Goal: Task Accomplishment & Management: Complete application form

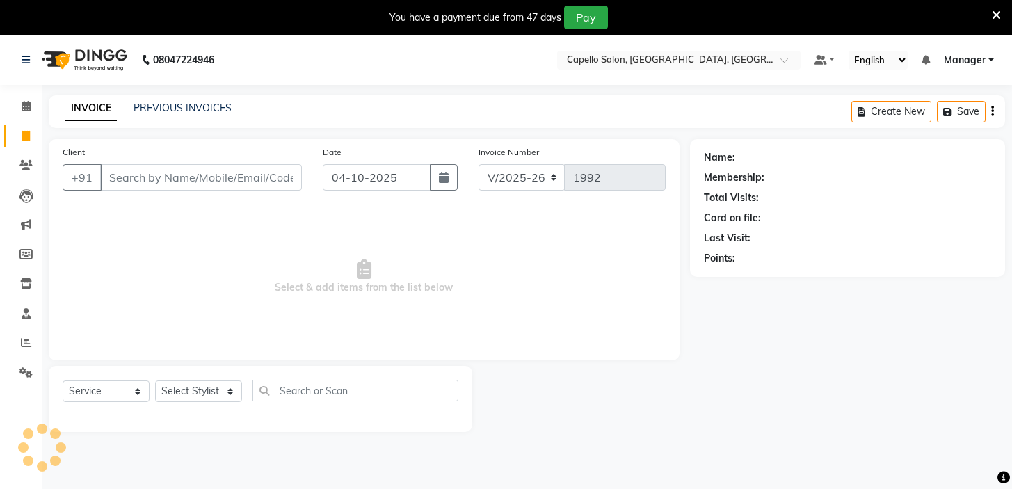
select select "4763"
select select "service"
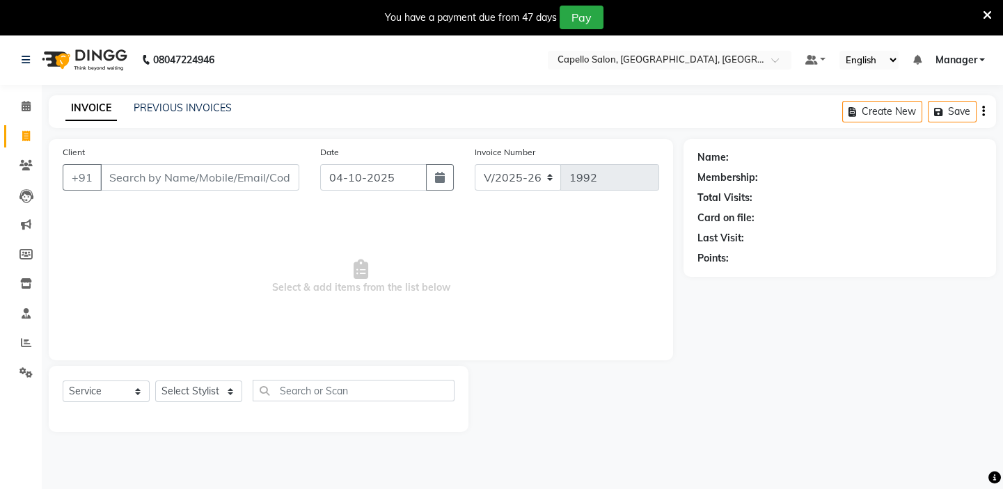
drag, startPoint x: 717, startPoint y: 408, endPoint x: 703, endPoint y: 408, distance: 14.6
click at [717, 408] on div "Name: Membership: Total Visits: Card on file: Last Visit: Points:" at bounding box center [844, 285] width 323 height 293
click at [24, 113] on span at bounding box center [26, 107] width 24 height 16
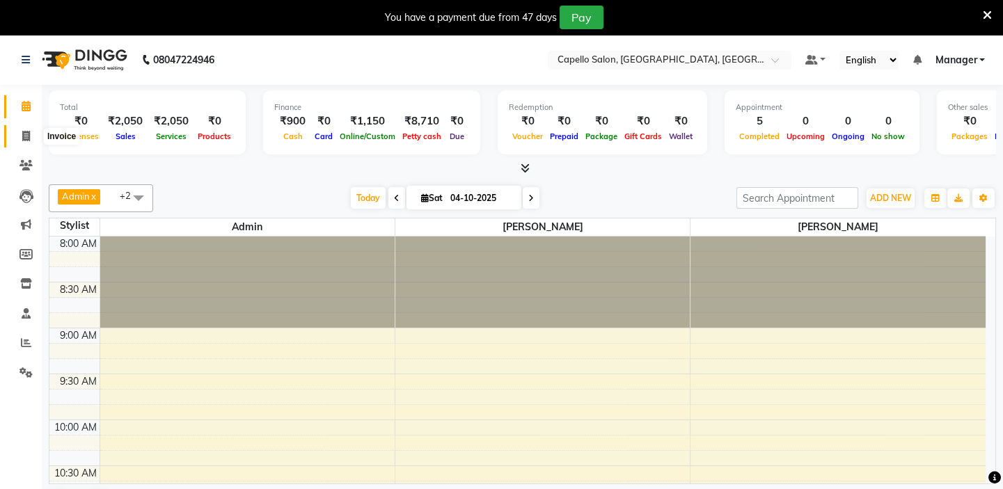
click at [16, 136] on span at bounding box center [26, 137] width 24 height 16
select select "4763"
select select "service"
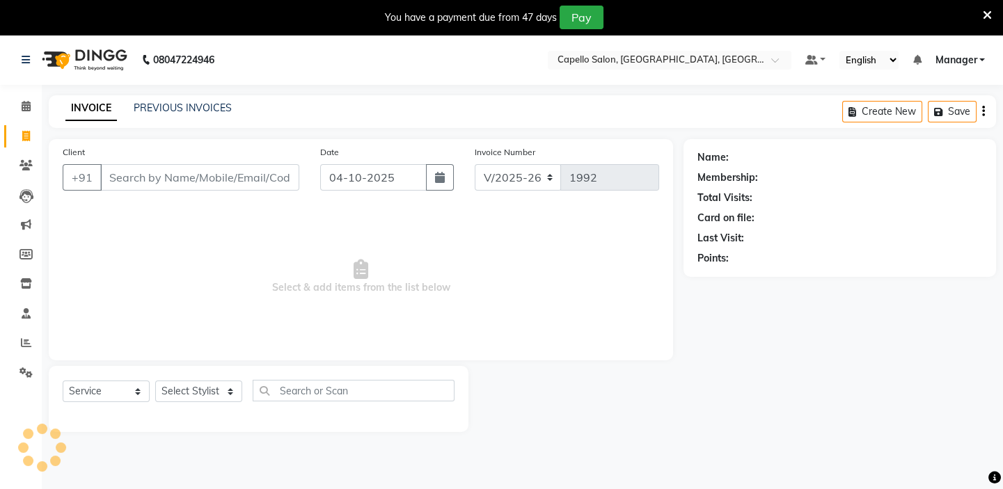
click at [132, 175] on input "Client" at bounding box center [199, 177] width 199 height 26
type input "9630988340"
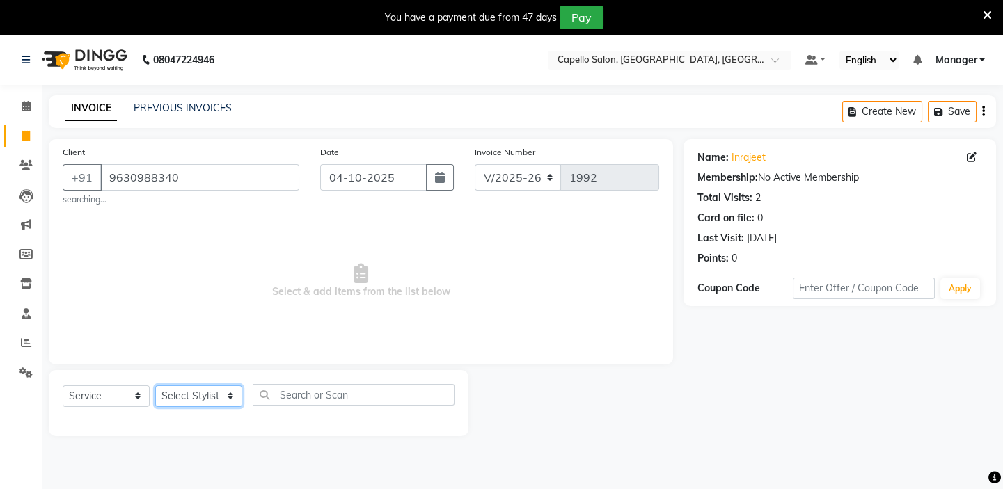
click at [214, 403] on select "Select Stylist Admin [PERSON_NAME] [PERSON_NAME] [PERSON_NAME] Manager [PERSON_…" at bounding box center [198, 396] width 87 height 22
select select "28945"
click at [155, 385] on select "Select Stylist Admin [PERSON_NAME] [PERSON_NAME] [PERSON_NAME] Manager [PERSON_…" at bounding box center [198, 396] width 87 height 22
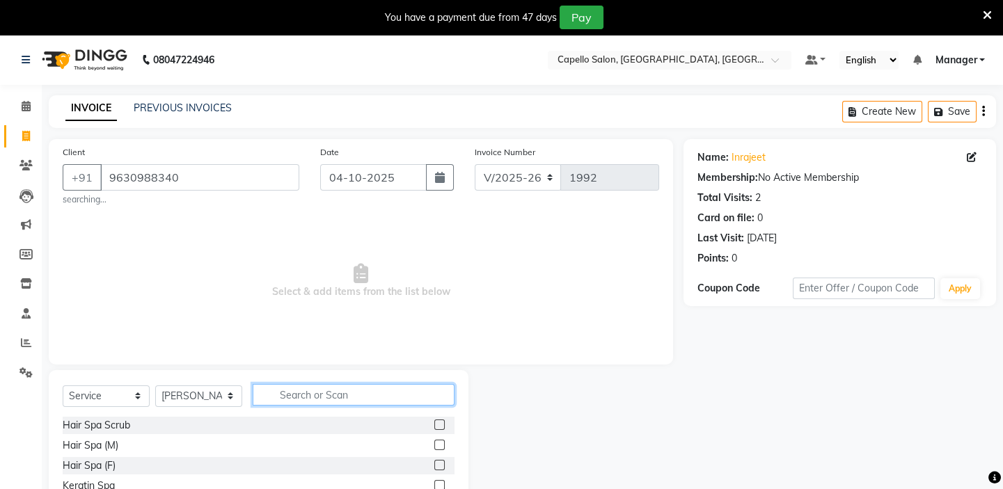
click at [294, 397] on input "text" at bounding box center [354, 395] width 202 height 22
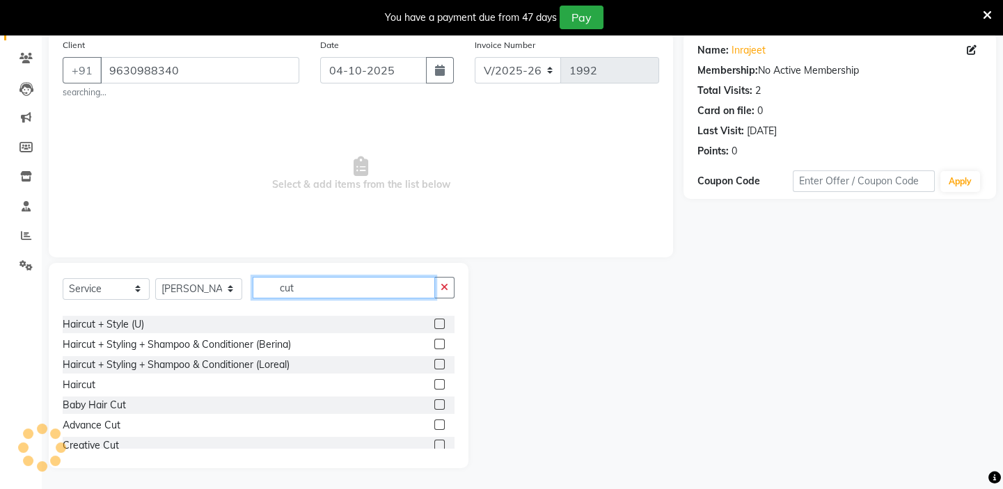
scroll to position [63, 0]
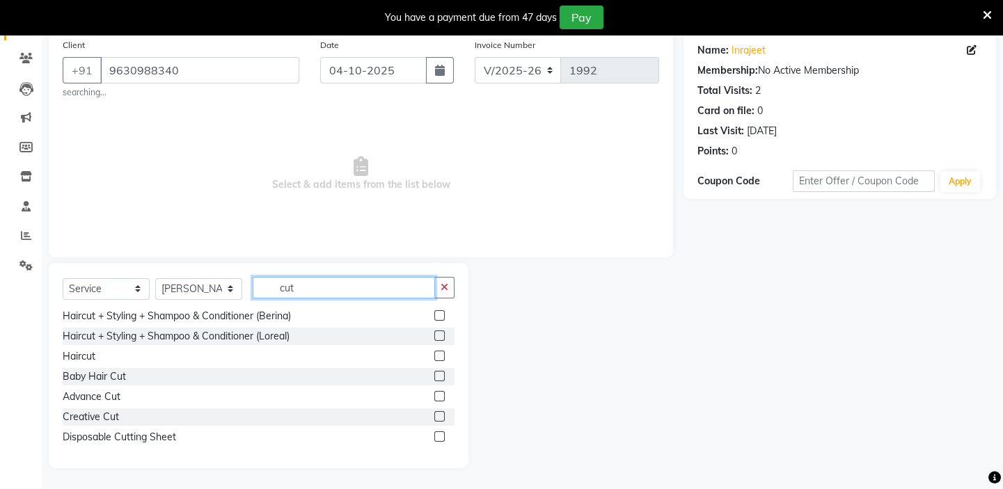
type input "cut"
click at [434, 354] on label at bounding box center [439, 356] width 10 height 10
click at [434, 354] on input "checkbox" at bounding box center [438, 356] width 9 height 9
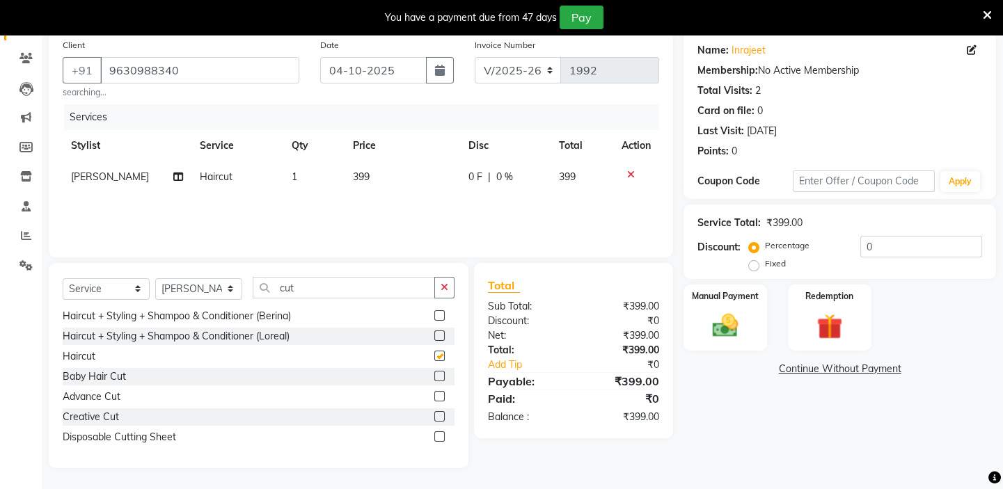
checkbox input "false"
click at [362, 176] on span "399" at bounding box center [361, 176] width 17 height 13
select select "28945"
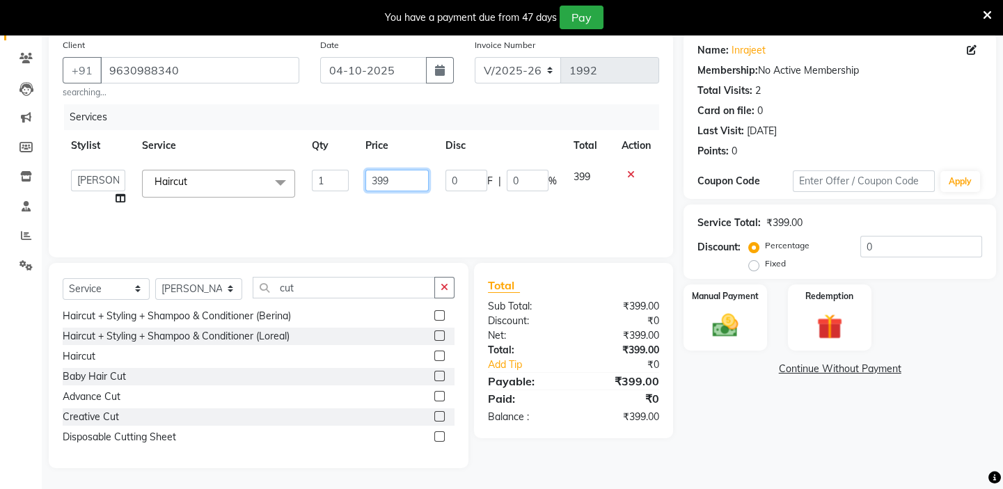
click at [395, 178] on input "399" at bounding box center [396, 181] width 63 height 22
type input "300"
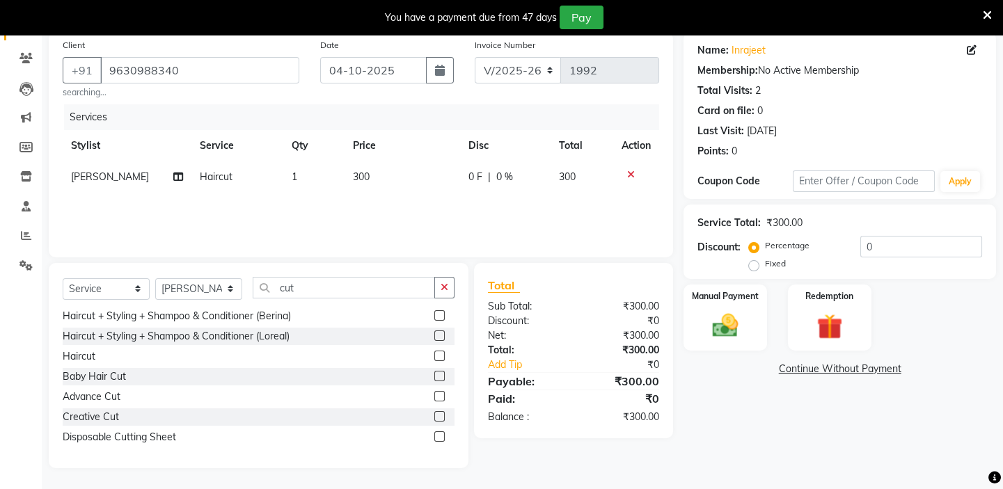
click at [770, 447] on div "Name: Inrajeet Membership: No Active Membership Total Visits: 2 Card on file: 0…" at bounding box center [844, 250] width 323 height 436
click at [724, 325] on img at bounding box center [724, 325] width 43 height 31
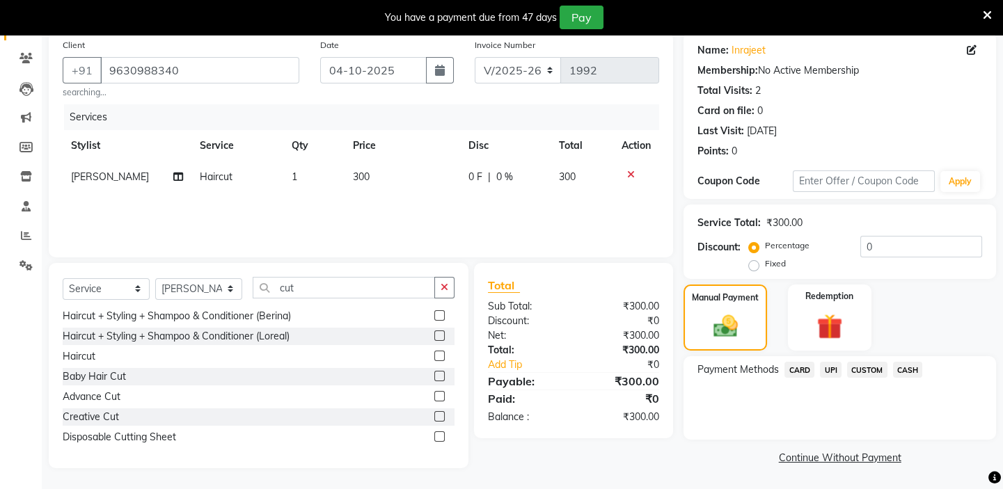
click at [835, 369] on span "UPI" at bounding box center [831, 370] width 22 height 16
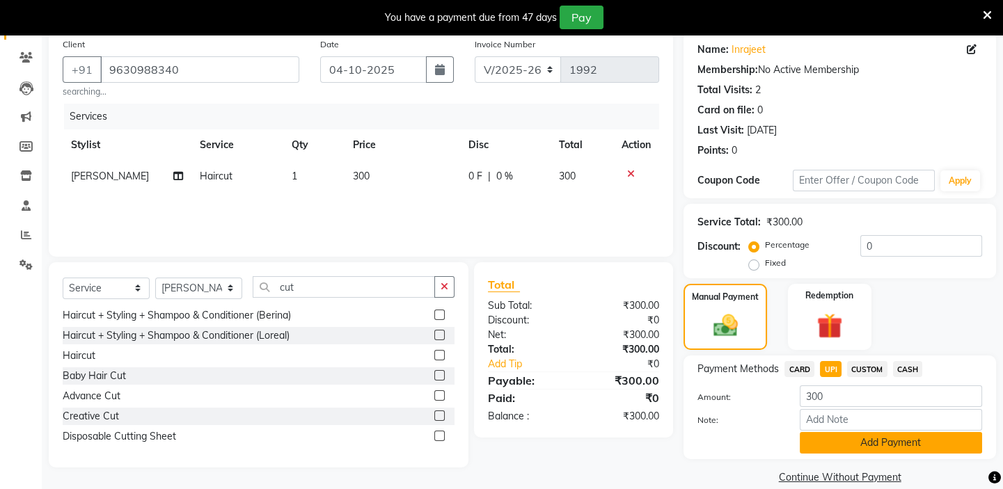
click at [851, 443] on button "Add Payment" at bounding box center [890, 443] width 182 height 22
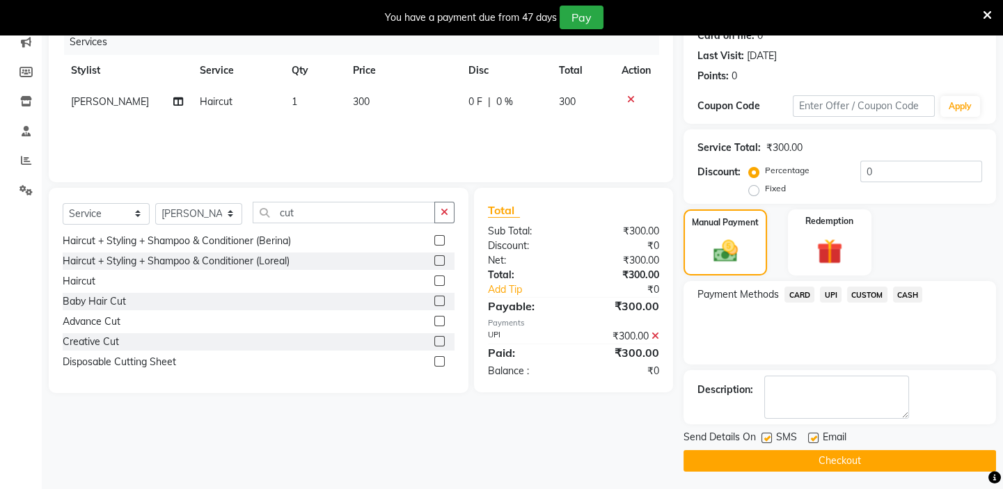
scroll to position [185, 0]
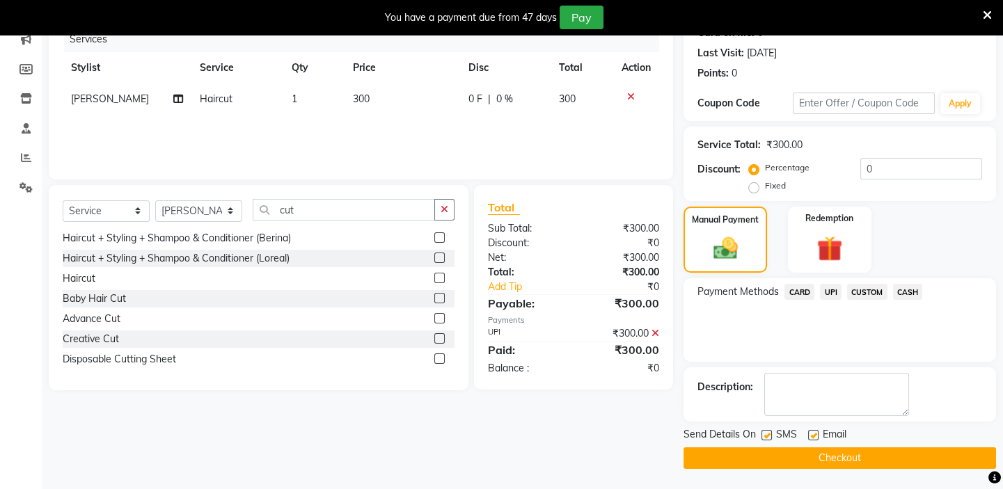
click at [799, 452] on button "Checkout" at bounding box center [839, 458] width 312 height 22
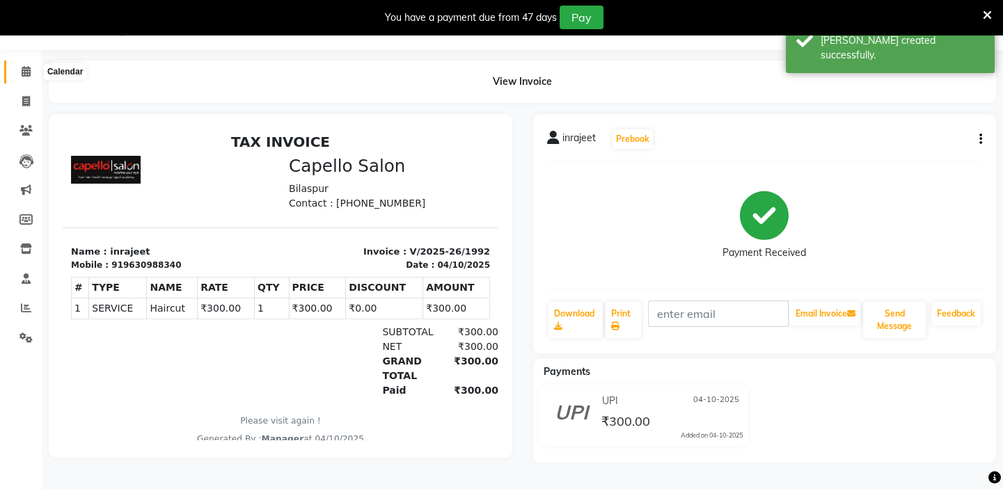
click at [28, 72] on icon at bounding box center [26, 71] width 9 height 10
